Goal: Transaction & Acquisition: Purchase product/service

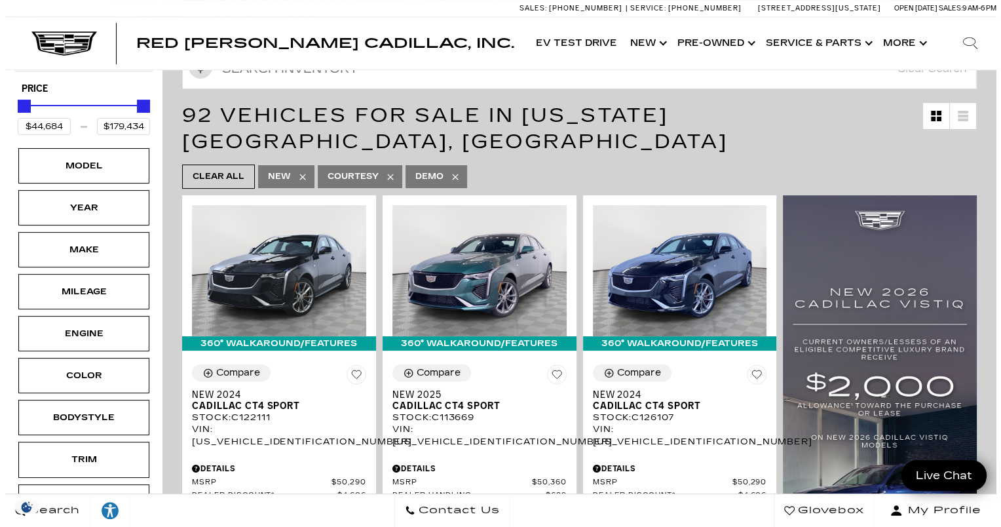
scroll to position [225, 0]
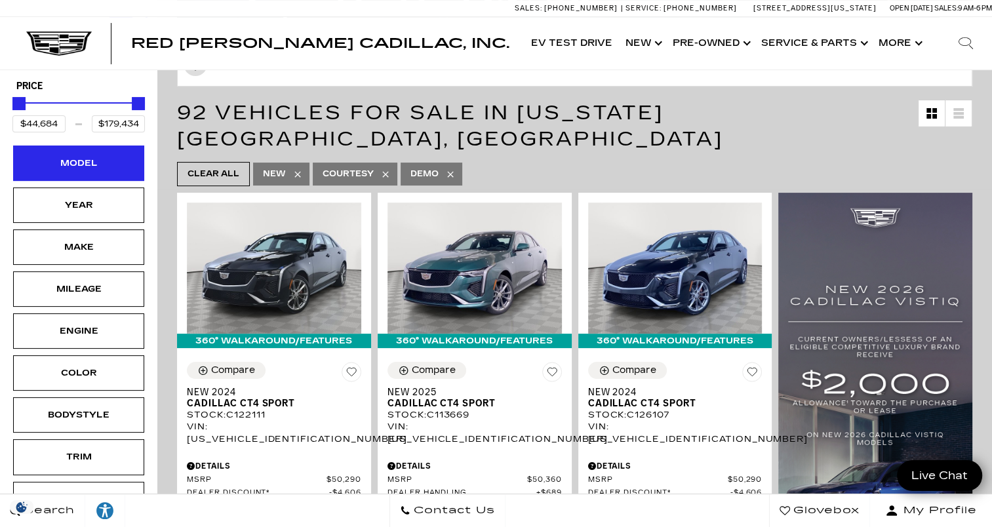
click at [117, 145] on div "Model" at bounding box center [78, 162] width 131 height 35
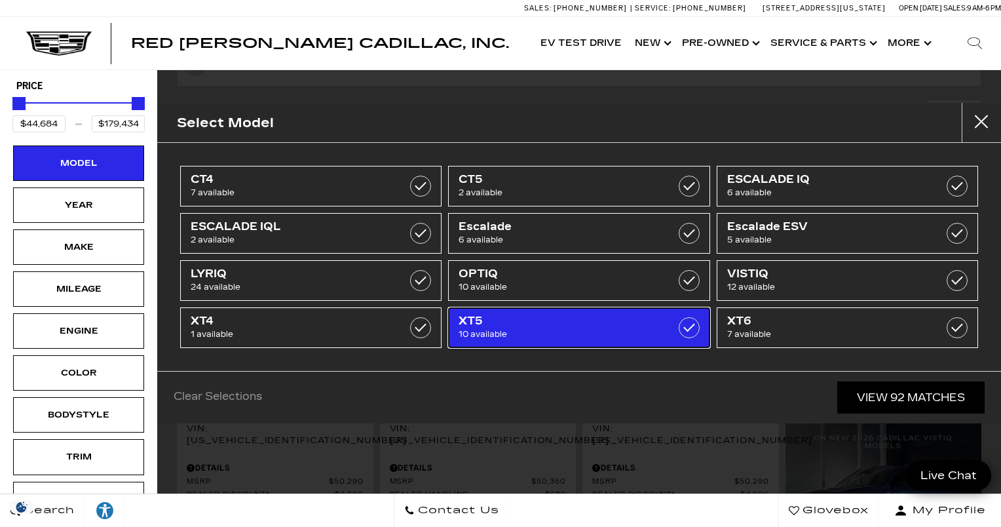
click at [581, 320] on span "XT5" at bounding box center [561, 321] width 204 height 13
type input "$56,631"
type input "$65,169"
checkbox input "true"
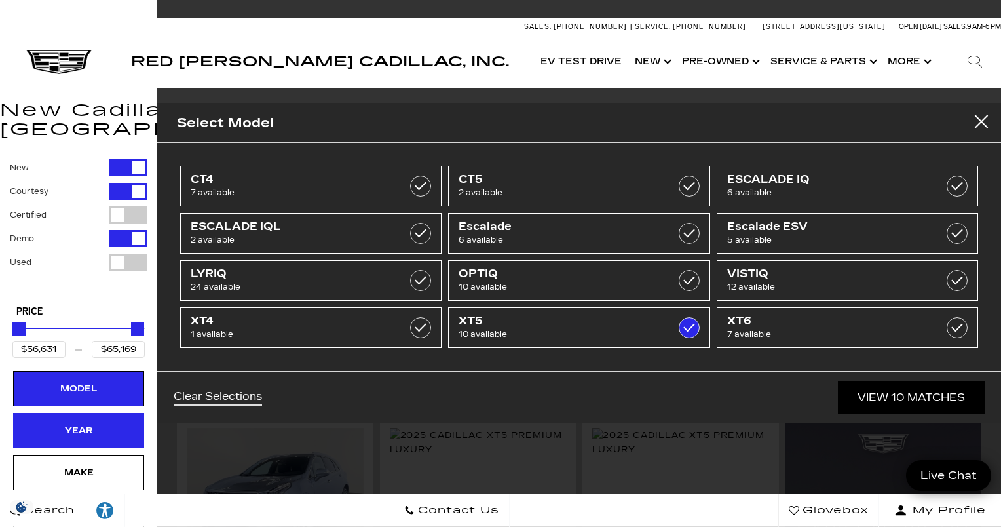
click at [88, 423] on div "Year" at bounding box center [79, 430] width 66 height 14
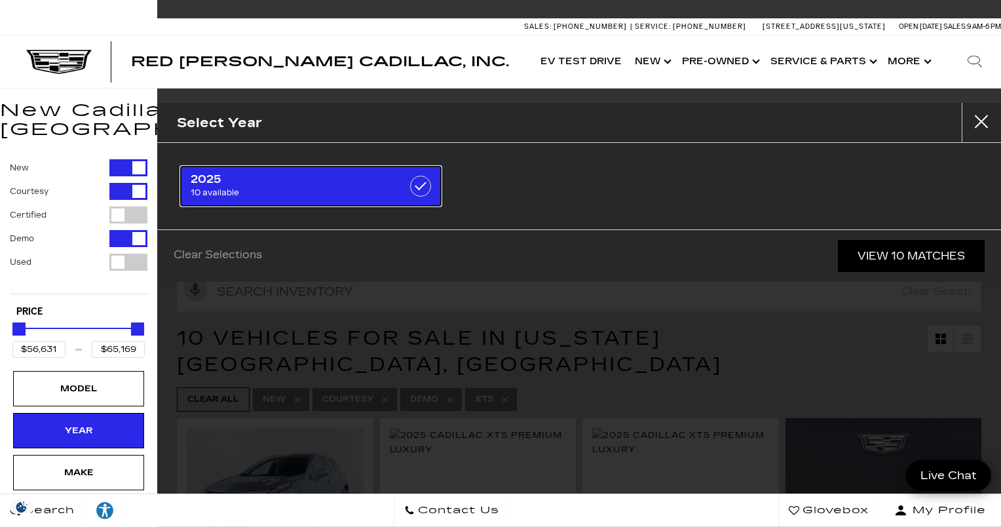
click at [332, 187] on span "10 available" at bounding box center [293, 192] width 204 height 13
checkbox input "true"
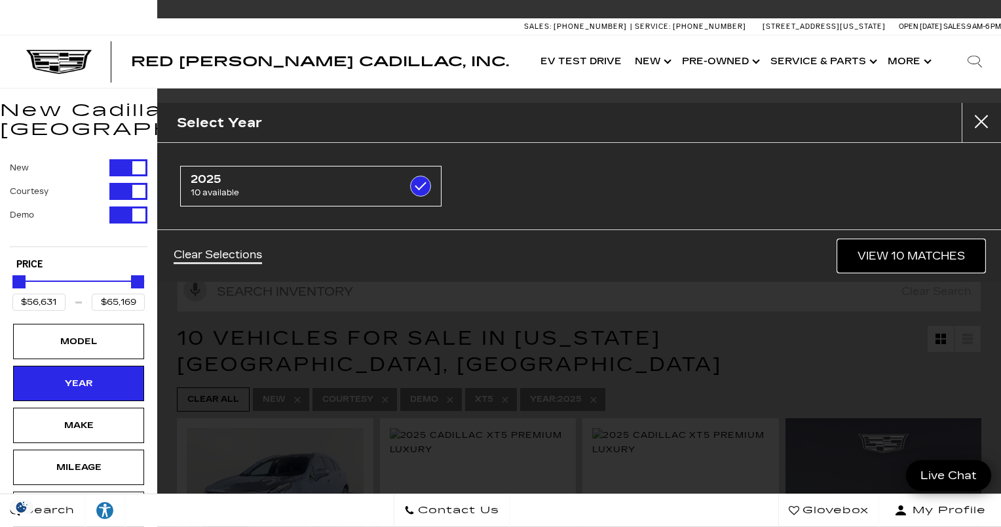
click at [931, 255] on link "View 10 Matches" at bounding box center [911, 256] width 147 height 32
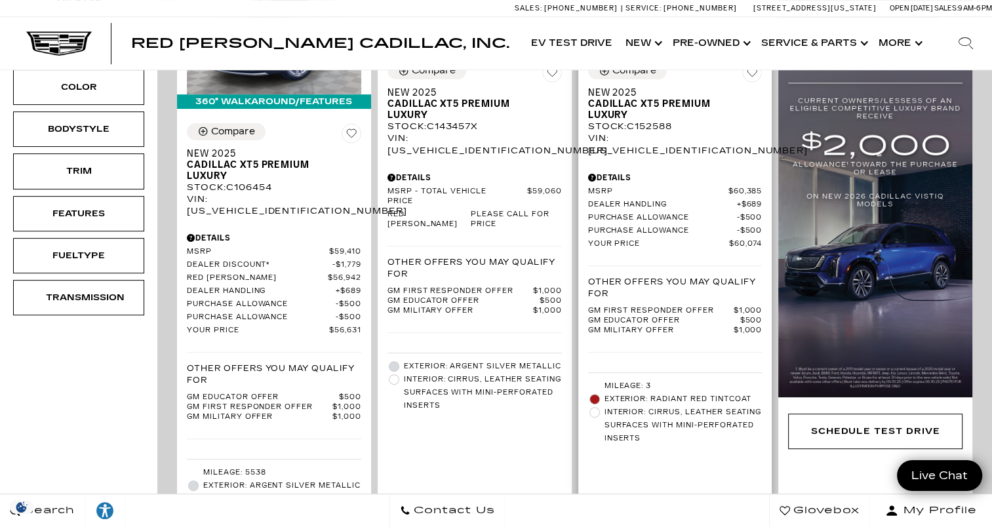
scroll to position [503, 0]
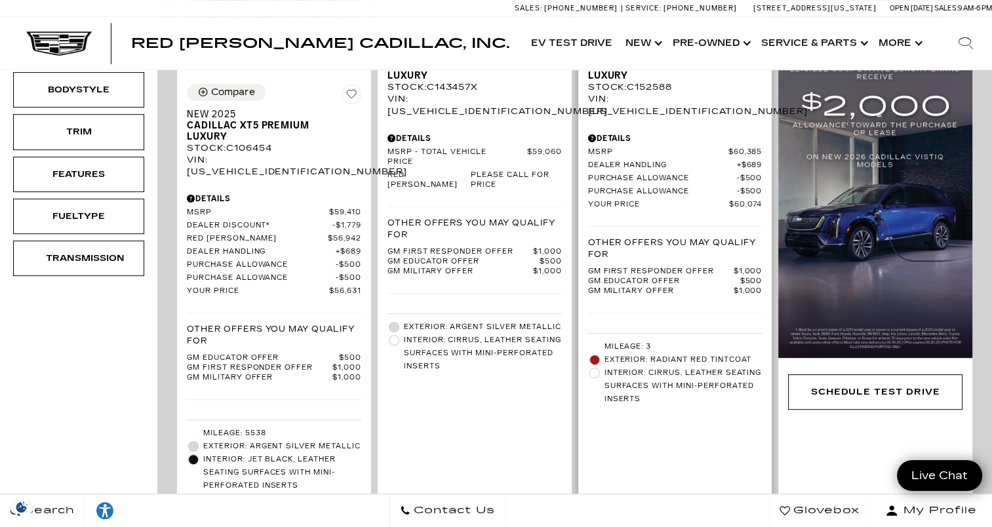
click at [706, 509] on div "Start Your Deal" at bounding box center [675, 526] width 174 height 35
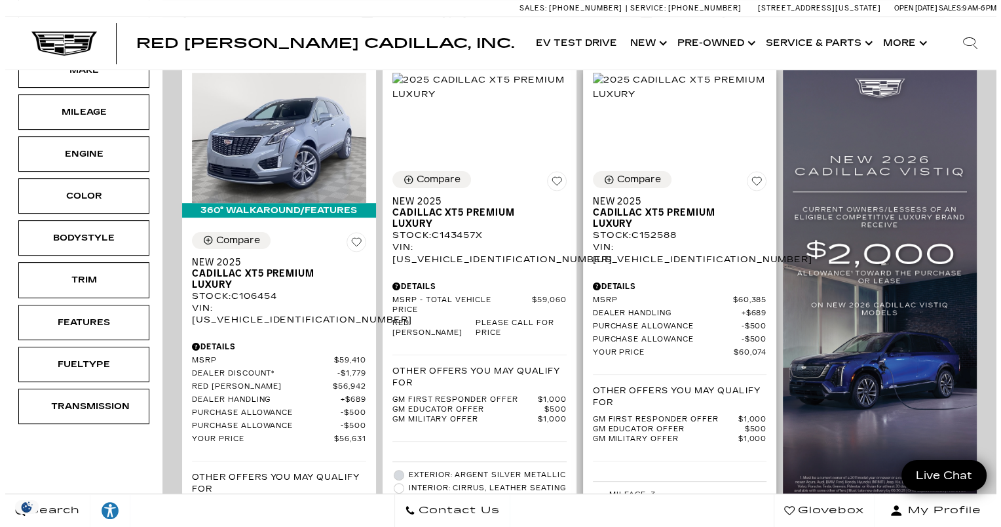
scroll to position [354, 0]
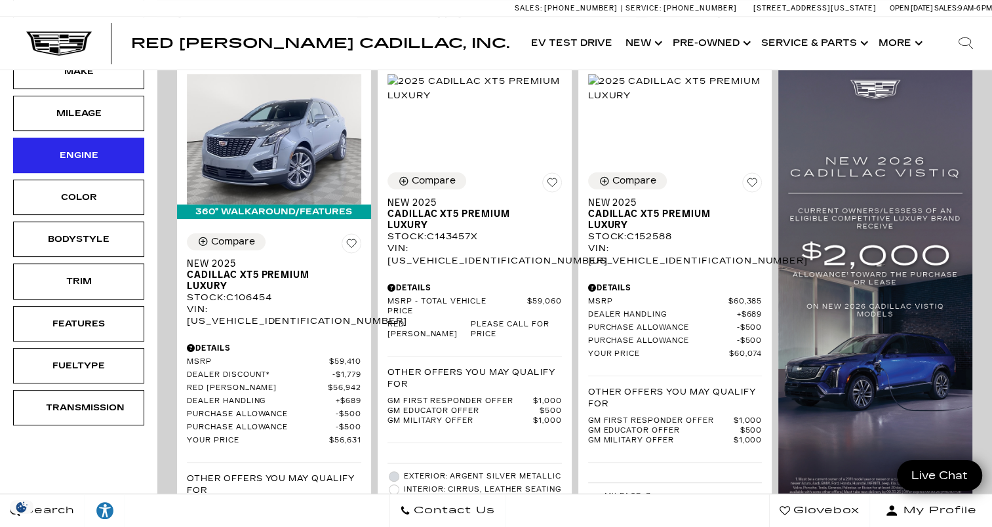
click at [97, 148] on div "Engine" at bounding box center [79, 155] width 66 height 14
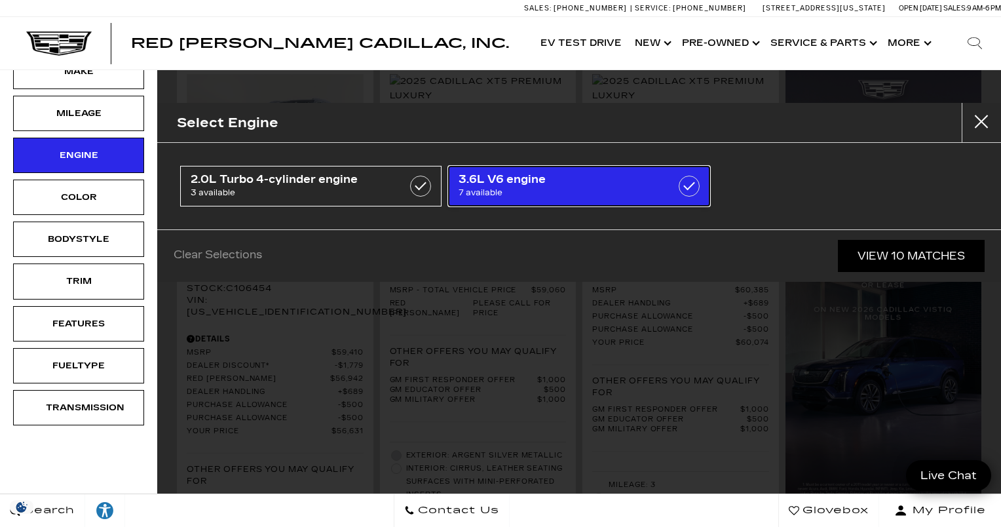
click at [521, 190] on span "7 available" at bounding box center [561, 192] width 204 height 13
type input "$59,060"
checkbox input "true"
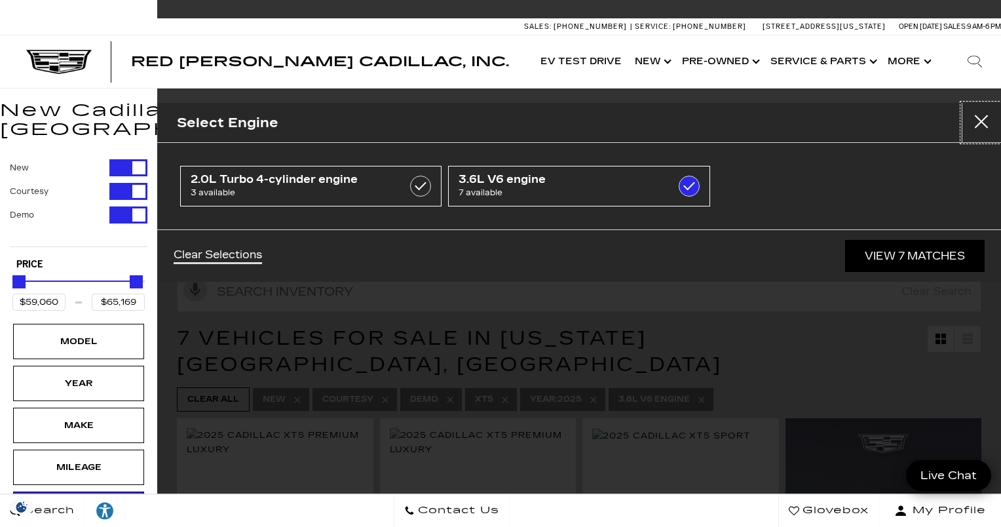
click at [979, 121] on button "Close" at bounding box center [981, 122] width 39 height 39
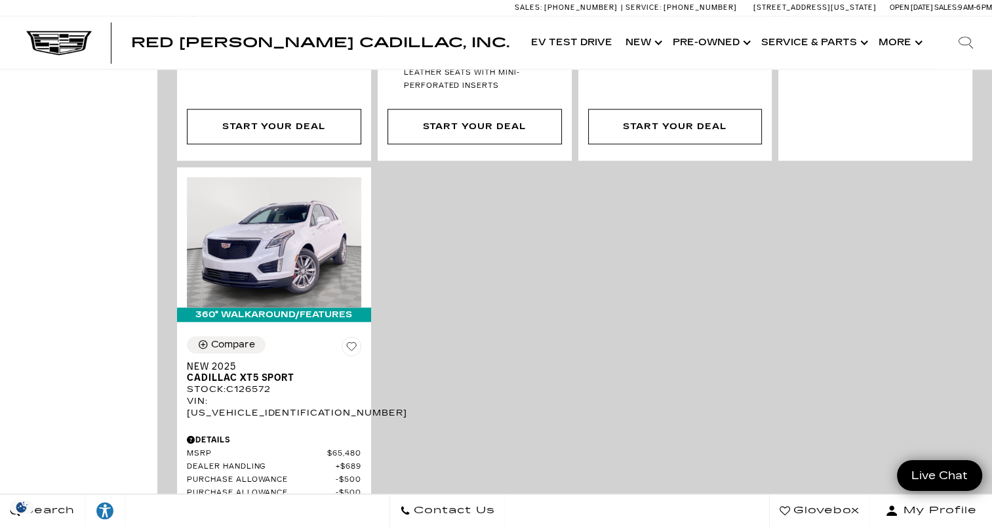
scroll to position [1458, 0]
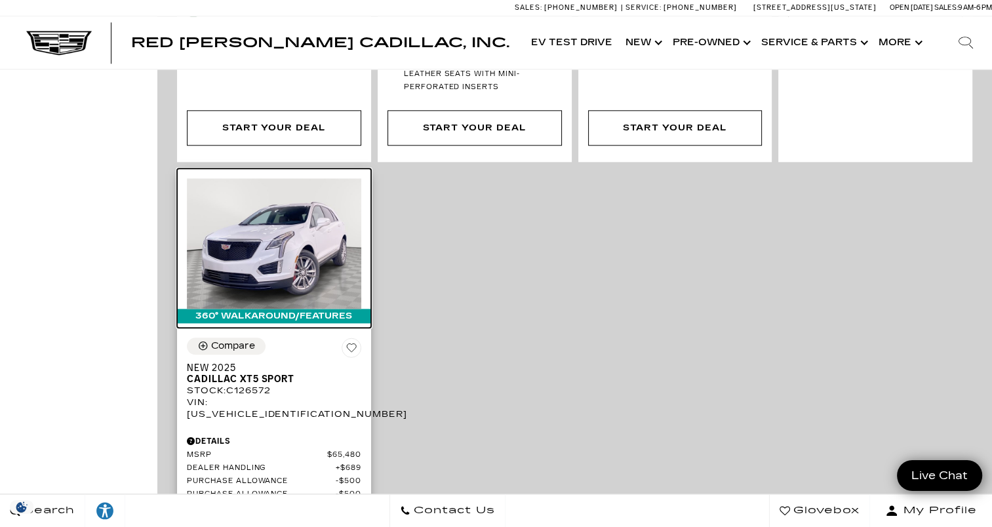
click at [269, 204] on img at bounding box center [274, 243] width 174 height 130
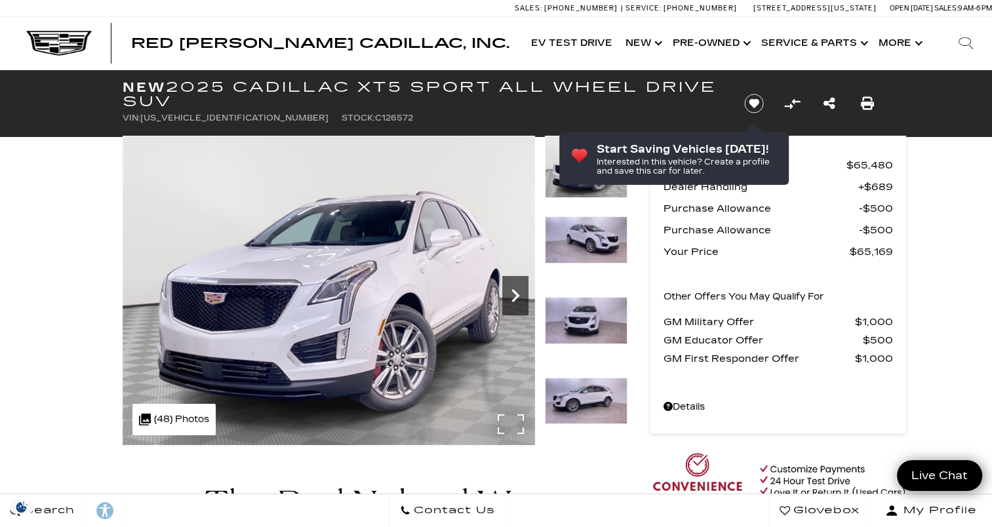
click at [511, 304] on icon "Next" at bounding box center [515, 295] width 26 height 26
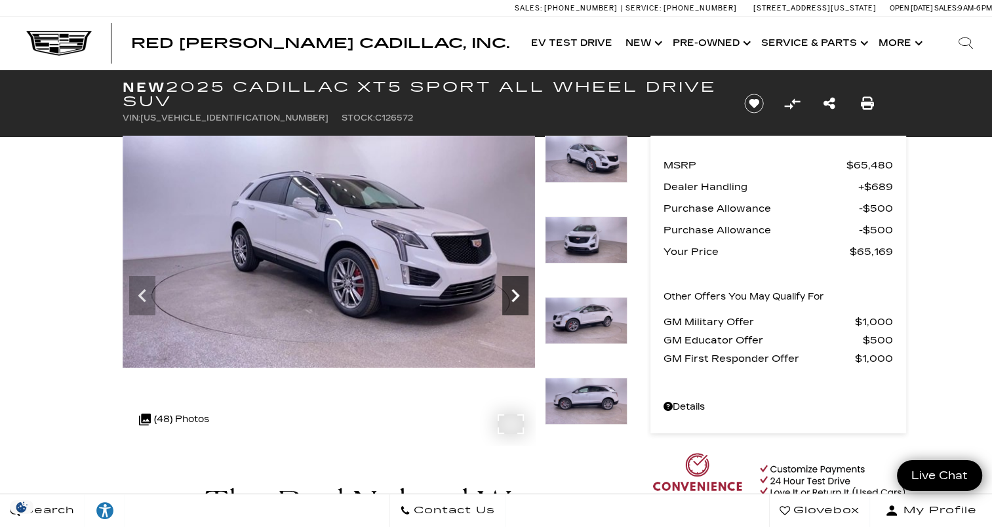
click at [511, 304] on icon "Next" at bounding box center [515, 295] width 26 height 26
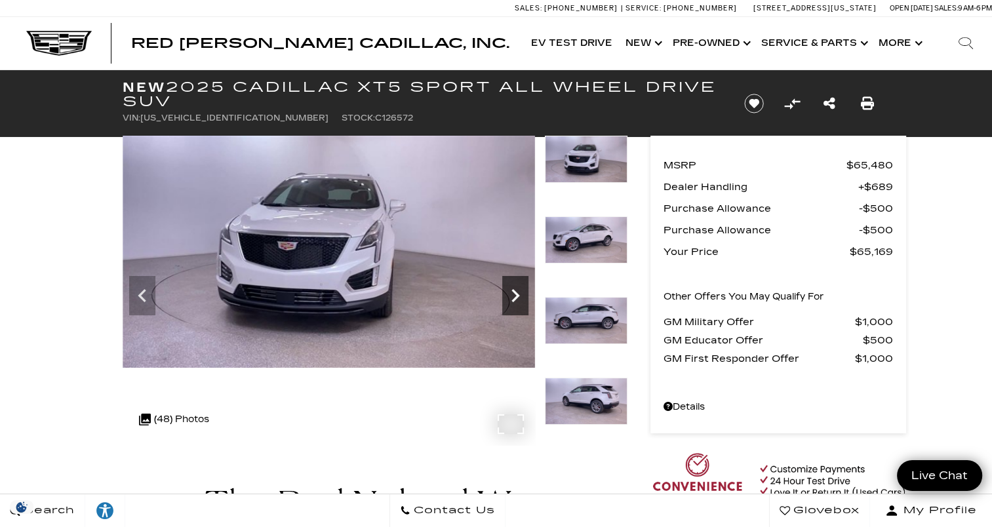
click at [511, 304] on icon "Next" at bounding box center [515, 295] width 26 height 26
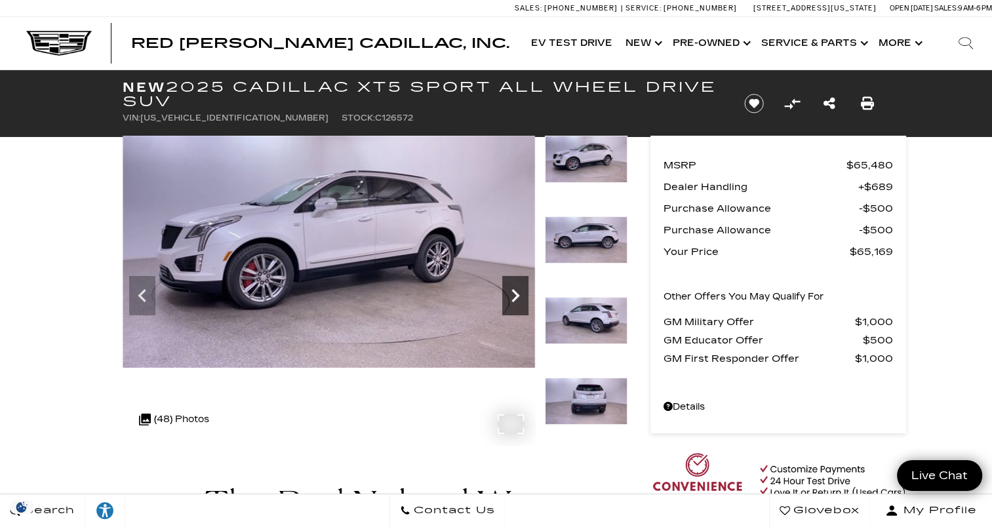
click at [511, 304] on icon "Next" at bounding box center [515, 295] width 26 height 26
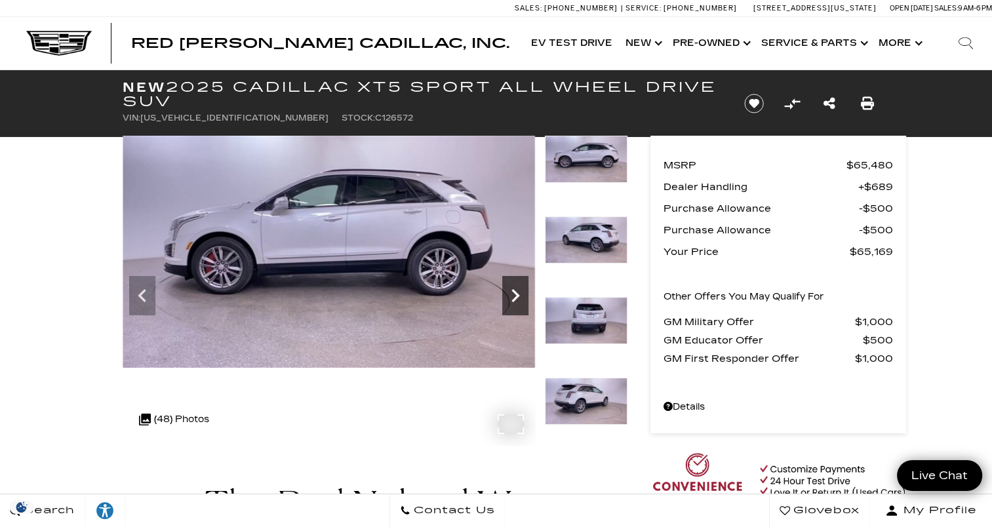
click at [511, 304] on icon "Next" at bounding box center [515, 295] width 26 height 26
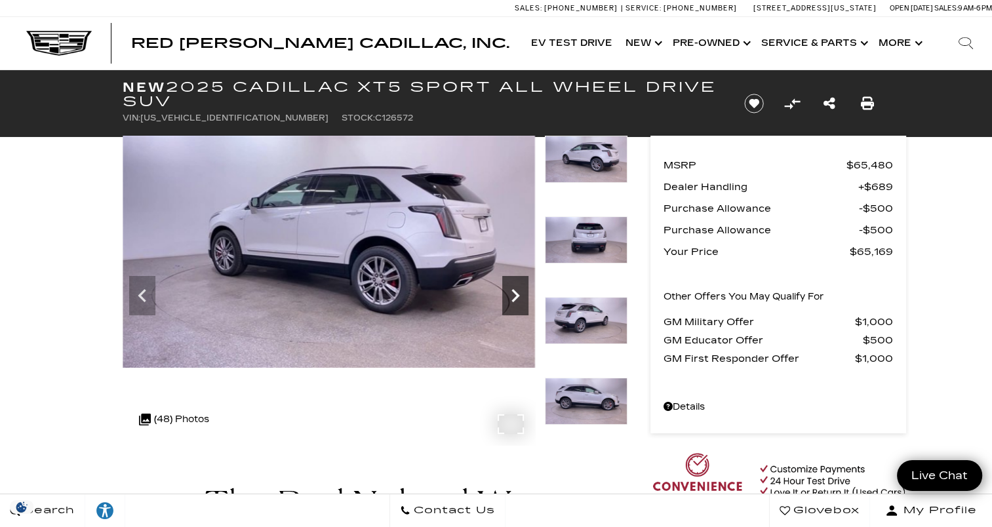
click at [511, 304] on icon "Next" at bounding box center [515, 295] width 26 height 26
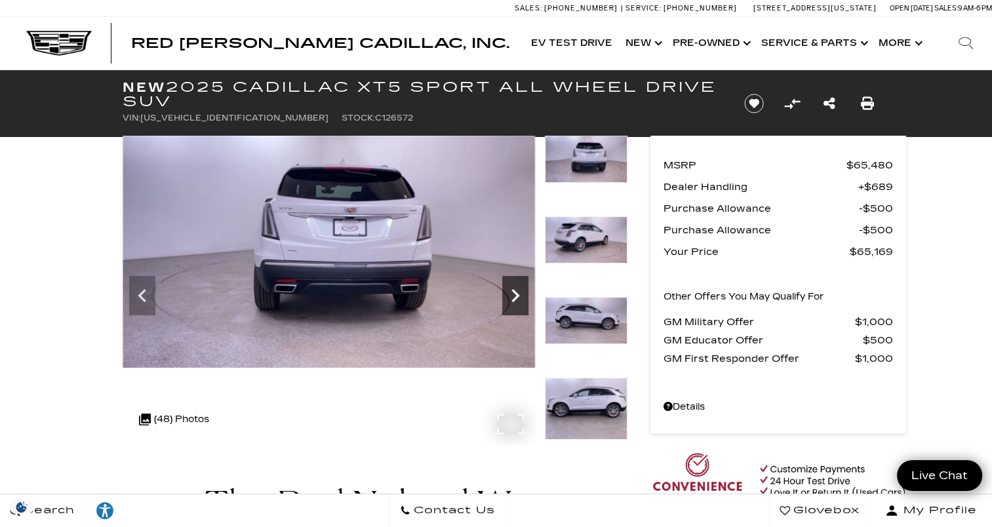
click at [511, 304] on icon "Next" at bounding box center [515, 295] width 26 height 26
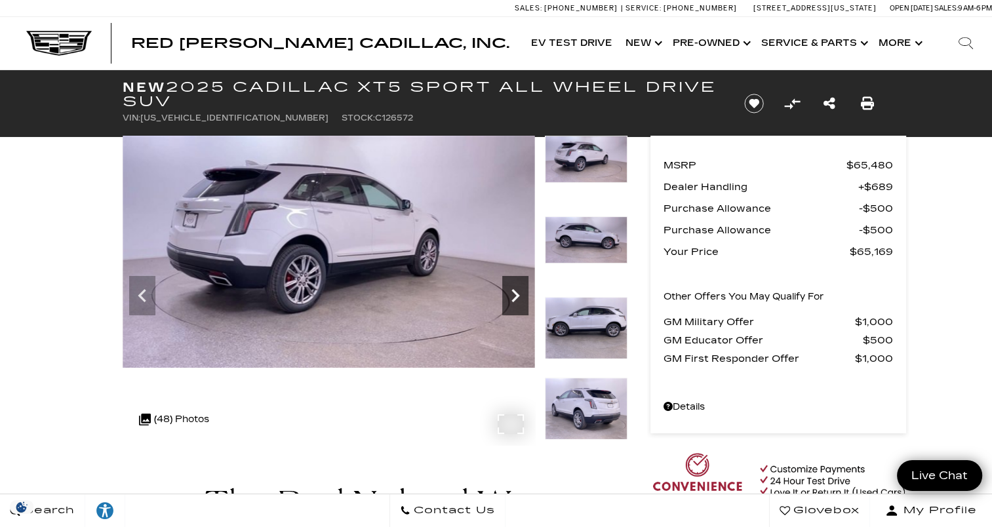
click at [511, 304] on icon "Next" at bounding box center [515, 295] width 26 height 26
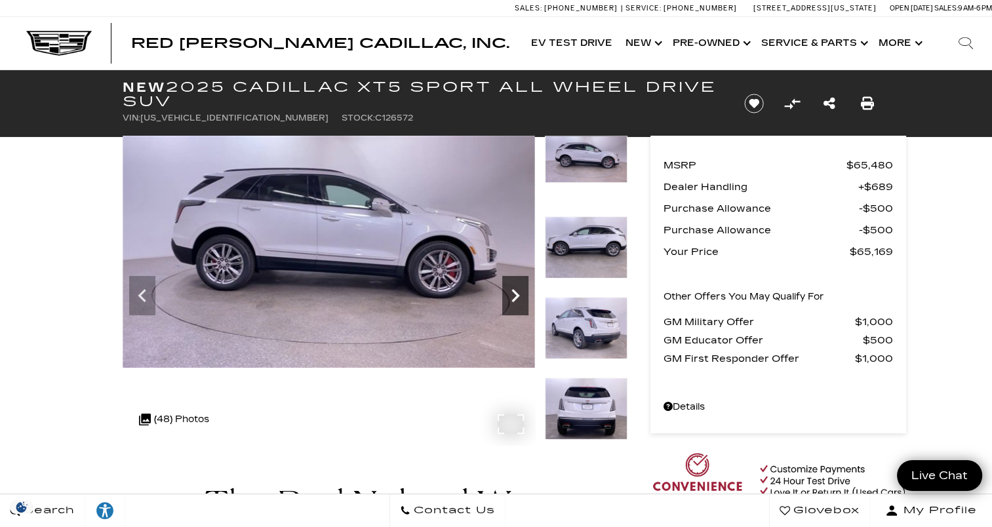
click at [511, 304] on icon "Next" at bounding box center [515, 295] width 26 height 26
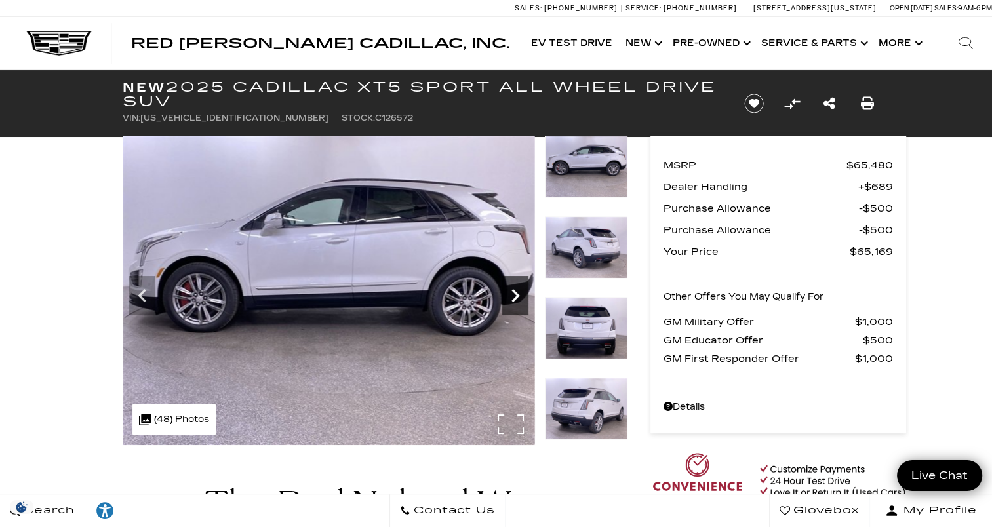
click at [511, 304] on icon "Next" at bounding box center [515, 295] width 26 height 26
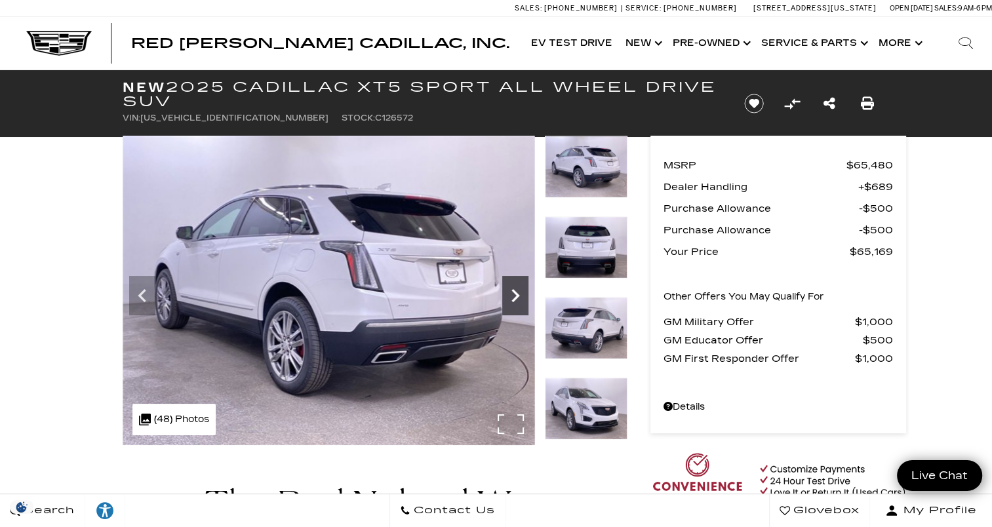
click at [511, 304] on icon "Next" at bounding box center [515, 295] width 26 height 26
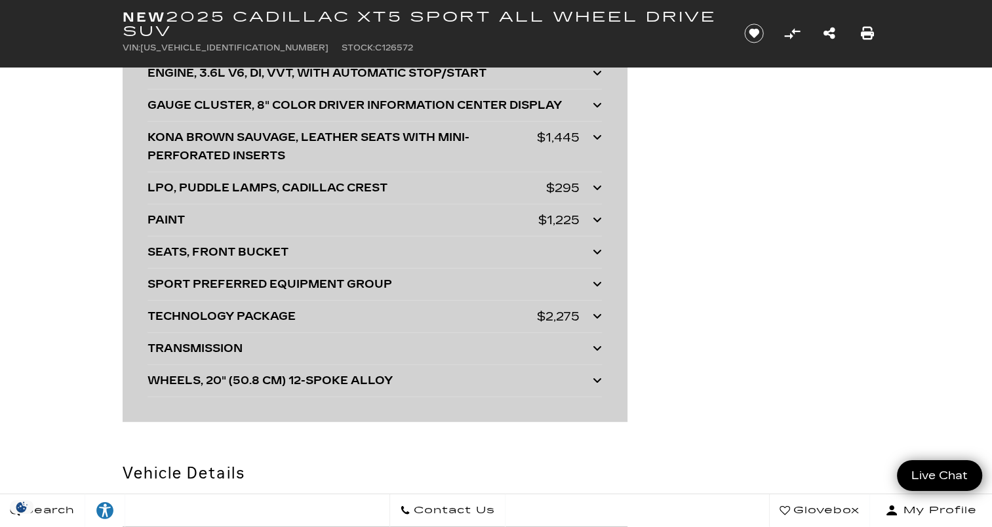
scroll to position [3342, 0]
click at [581, 344] on div "TRANSMISSION" at bounding box center [369, 348] width 445 height 18
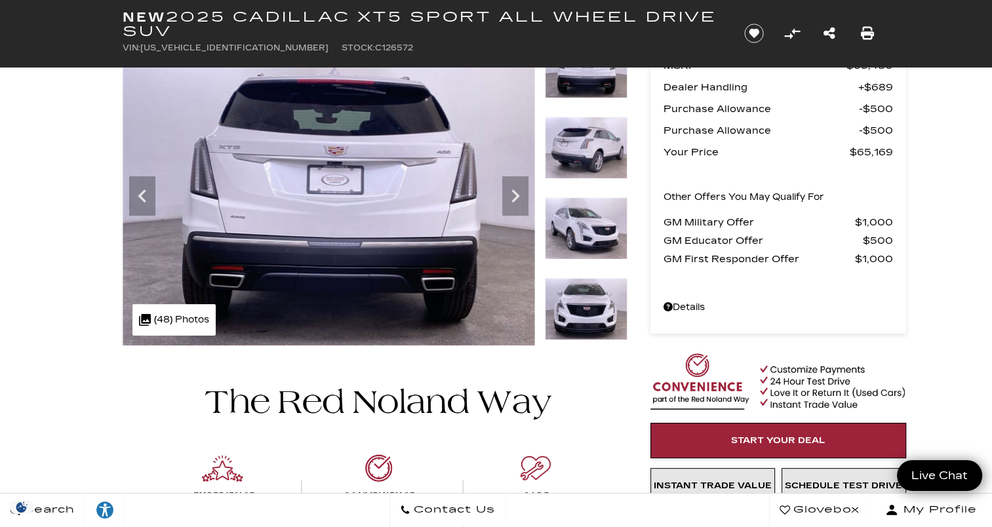
scroll to position [0, 0]
